Goal: Check status: Check status

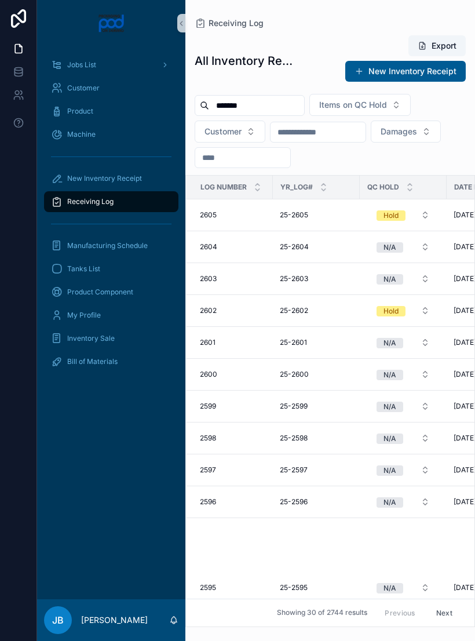
click at [304, 110] on input "*******" at bounding box center [256, 105] width 95 height 16
type input "*"
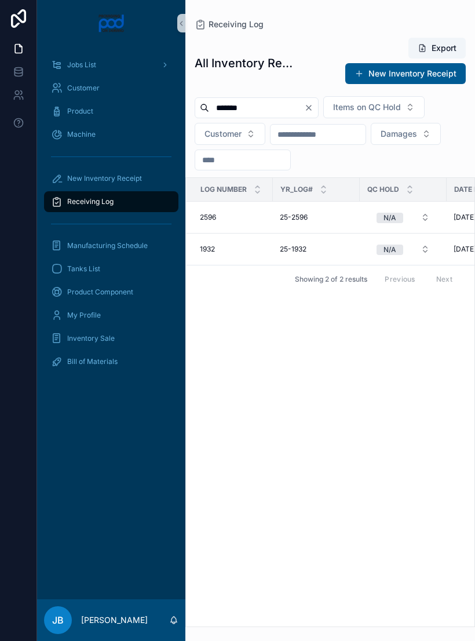
type input "*******"
click at [391, 219] on div "N/A" at bounding box center [390, 218] width 13 height 10
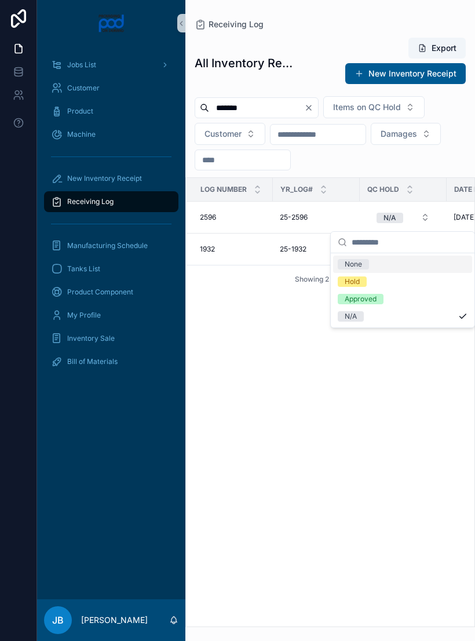
click at [279, 215] on td "25-2596 25-2596" at bounding box center [316, 218] width 87 height 32
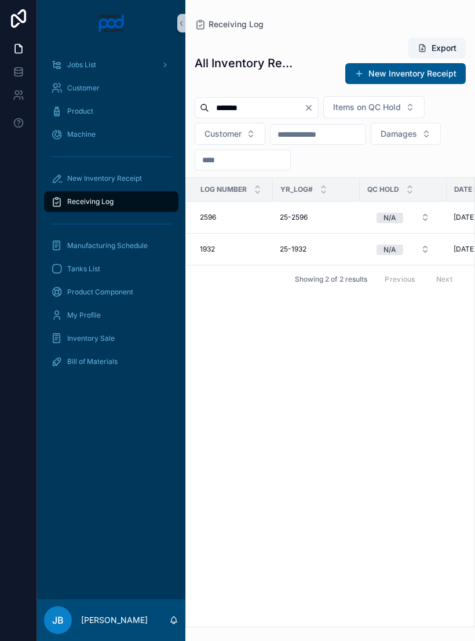
click at [286, 220] on span "25-2596" at bounding box center [294, 217] width 28 height 9
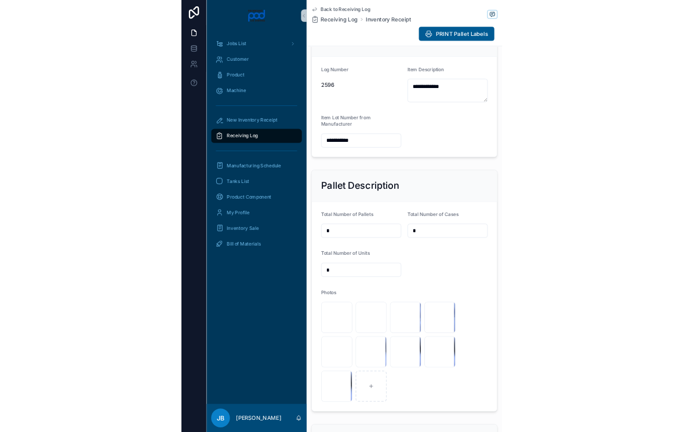
scroll to position [334, 0]
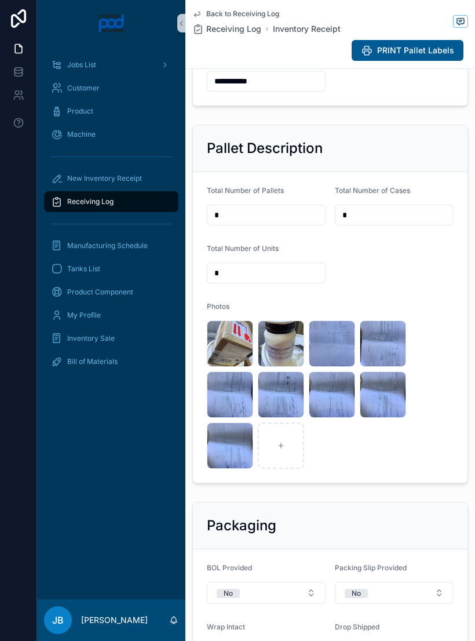
click at [275, 367] on div "image .jpg" at bounding box center [281, 343] width 46 height 46
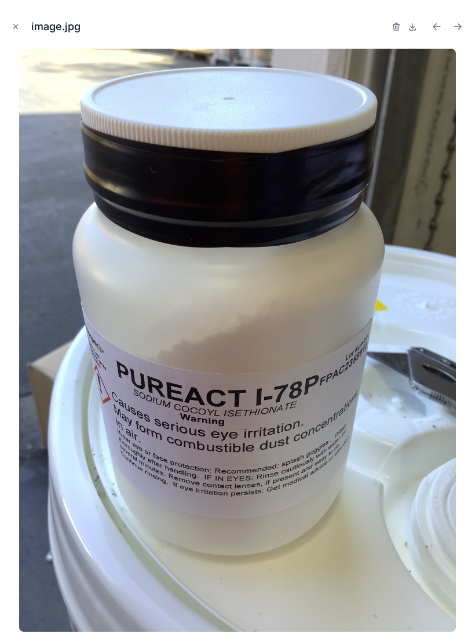
click at [17, 31] on button "Close modal" at bounding box center [15, 26] width 13 height 13
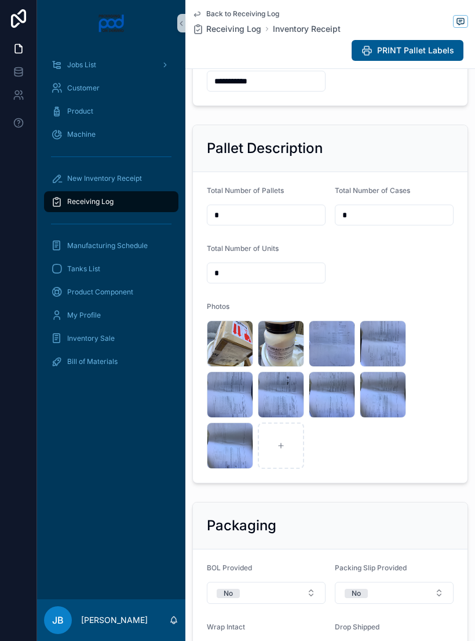
click at [232, 367] on div "image .jpg" at bounding box center [230, 343] width 46 height 46
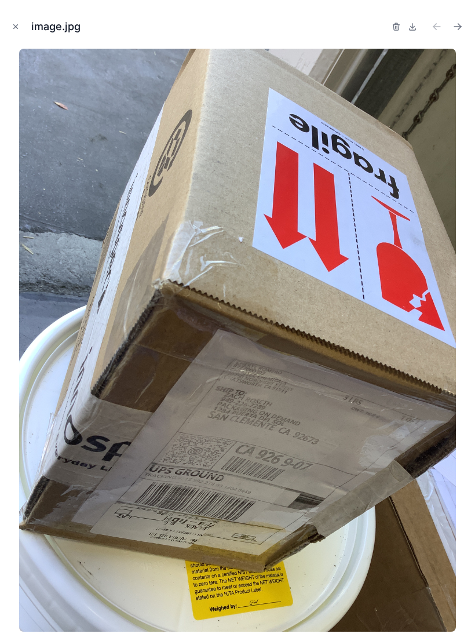
click at [18, 29] on icon "Close modal" at bounding box center [16, 27] width 8 height 8
